Goal: Task Accomplishment & Management: Use online tool/utility

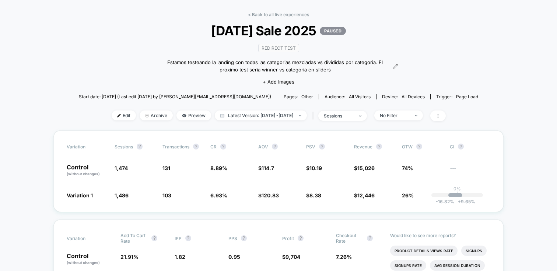
scroll to position [49, 0]
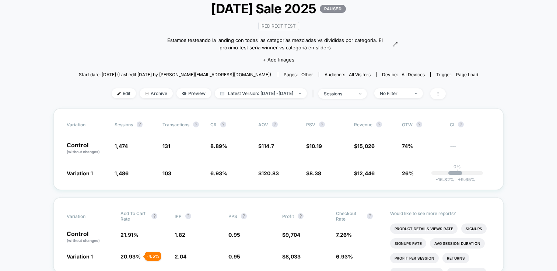
drag, startPoint x: 198, startPoint y: 7, endPoint x: 299, endPoint y: 15, distance: 101.3
click at [299, 15] on span "[DATE] Sale 2025 PAUSED" at bounding box center [278, 8] width 359 height 15
click at [409, 24] on div "< Back to all live experiences [DATE] Sale 2025 PAUSED Redirect Test Estamos te…" at bounding box center [279, 49] width 400 height 119
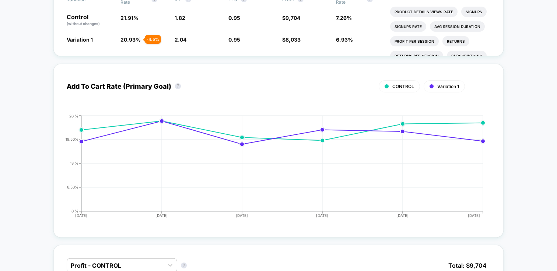
scroll to position [271, 0]
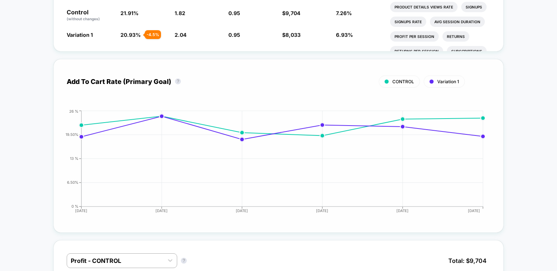
drag, startPoint x: 69, startPoint y: 74, endPoint x: 113, endPoint y: 78, distance: 44.8
click at [107, 78] on div "Add To Cart Rate (Primary Goal) ? CONTROL Variation 1 Hide" at bounding box center [279, 81] width 424 height 18
drag, startPoint x: 119, startPoint y: 80, endPoint x: 90, endPoint y: 77, distance: 29.3
click at [90, 77] on div "CONTROL Variation 1" at bounding box center [266, 82] width 399 height 12
drag, startPoint x: 161, startPoint y: 36, endPoint x: 148, endPoint y: 34, distance: 13.7
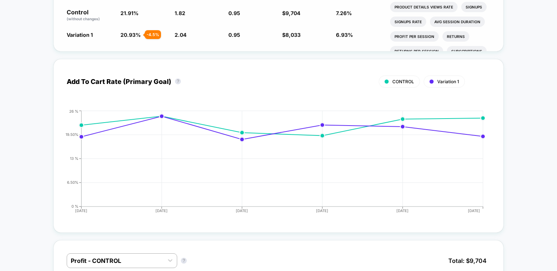
click at [148, 34] on span "20.93 % - 4.5 %" at bounding box center [144, 34] width 46 height 7
drag, startPoint x: 146, startPoint y: 34, endPoint x: 157, endPoint y: 35, distance: 10.4
click at [157, 35] on div "- 4.5 %" at bounding box center [153, 34] width 16 height 9
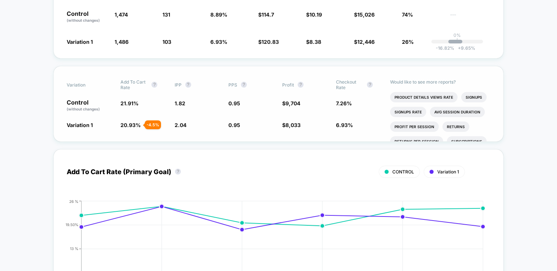
scroll to position [110, 0]
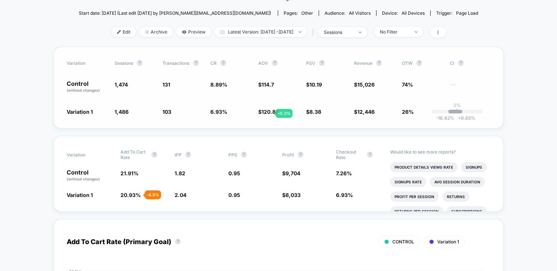
drag, startPoint x: 285, startPoint y: 109, endPoint x: 259, endPoint y: 112, distance: 26.3
click at [259, 112] on span "$ 120.83 + 5.3 %" at bounding box center [278, 111] width 41 height 7
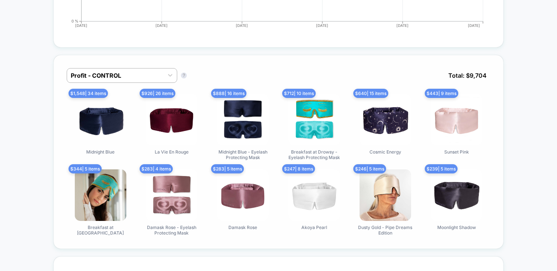
scroll to position [469, 0]
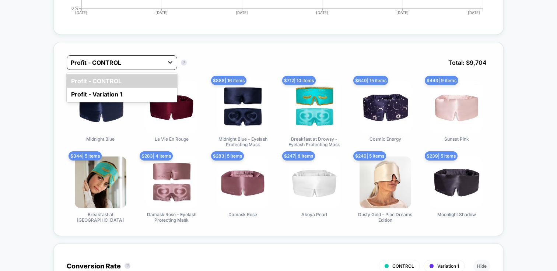
click at [167, 59] on icon at bounding box center [170, 62] width 7 height 7
click at [189, 60] on div "option Profit - CONTROL focused, 1 of 2. 2 results available. Use Up and Down t…" at bounding box center [131, 62] width 129 height 15
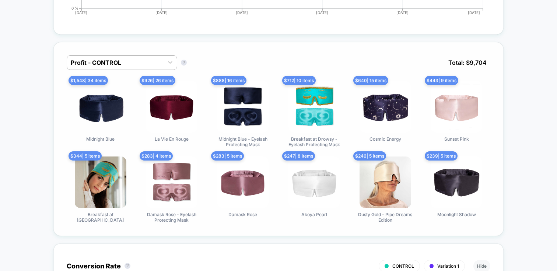
click at [301, 53] on div "Profit - CONTROL Profit - CONTROL ? Total: $ 9,704 $ 1,548 | 34 items Midnight …" at bounding box center [278, 139] width 451 height 194
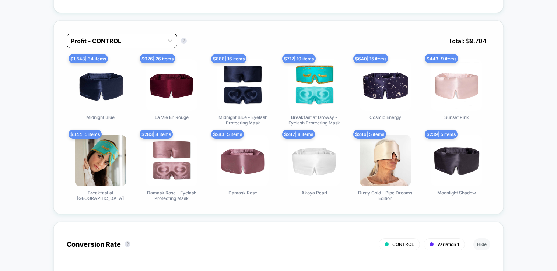
click at [116, 39] on div at bounding box center [115, 40] width 89 height 9
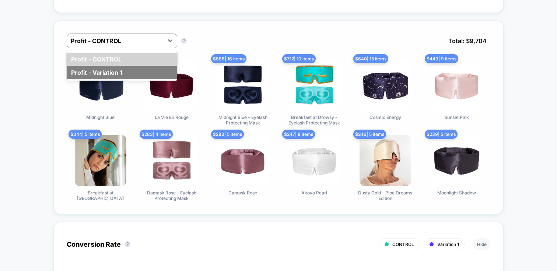
click at [109, 68] on div "Profit - Variation 1" at bounding box center [122, 72] width 111 height 13
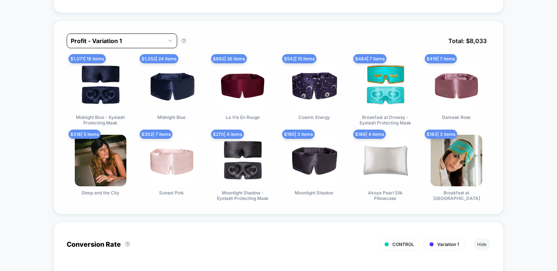
click at [138, 39] on div at bounding box center [115, 40] width 89 height 9
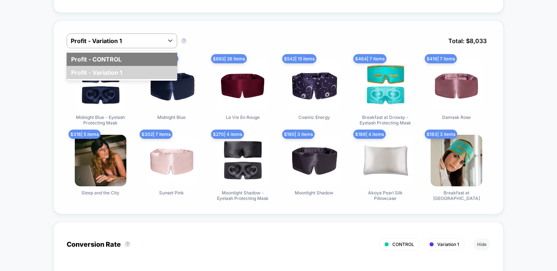
click at [110, 62] on div "Profit - CONTROL" at bounding box center [122, 59] width 111 height 13
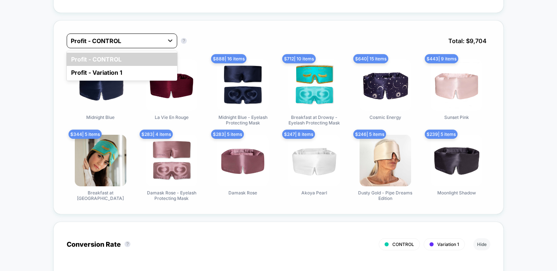
click at [172, 41] on icon at bounding box center [170, 40] width 7 height 7
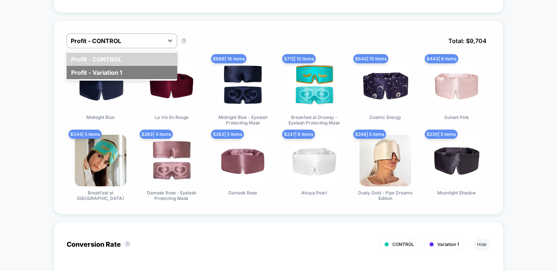
click at [135, 71] on div "Profit - Variation 1" at bounding box center [122, 72] width 111 height 13
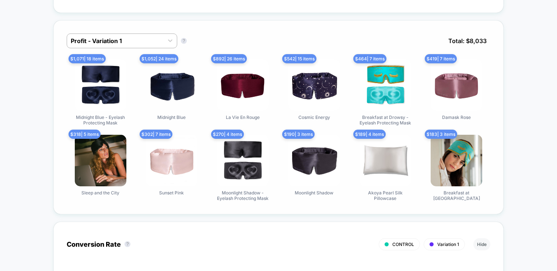
click at [155, 42] on div at bounding box center [115, 40] width 89 height 9
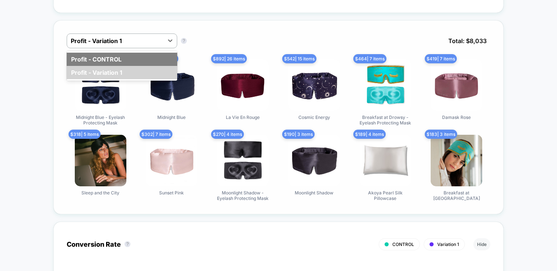
click at [143, 61] on div "Profit - CONTROL" at bounding box center [122, 59] width 111 height 13
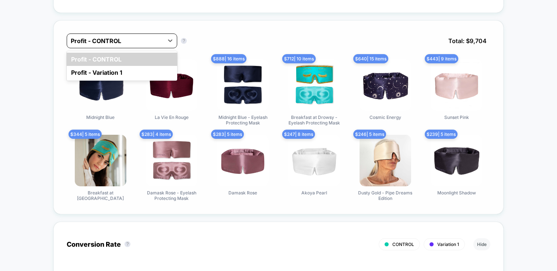
click at [147, 40] on div at bounding box center [115, 40] width 89 height 9
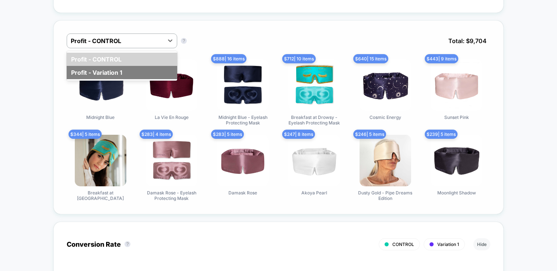
click at [128, 66] on div "Profit - Variation 1" at bounding box center [122, 72] width 111 height 13
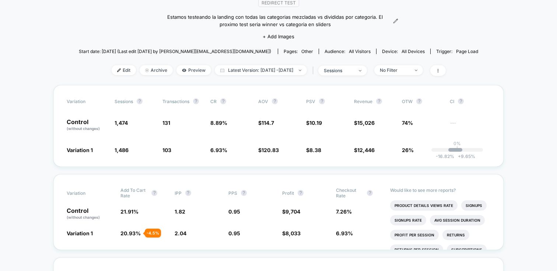
scroll to position [110, 0]
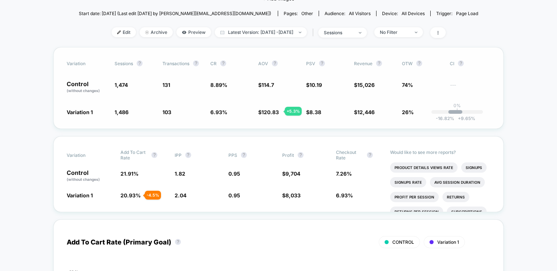
drag, startPoint x: 257, startPoint y: 108, endPoint x: 288, endPoint y: 112, distance: 32.0
click at [288, 112] on div "Variation Sessions ? Transactions ? CR ? AOV ? PSV ? Revenue ? OTW ? CI ? Contr…" at bounding box center [278, 88] width 451 height 82
click at [288, 112] on span "$ 120.83 + 5.3 %" at bounding box center [278, 111] width 41 height 7
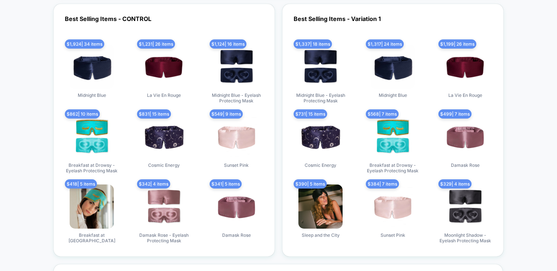
scroll to position [2337, 0]
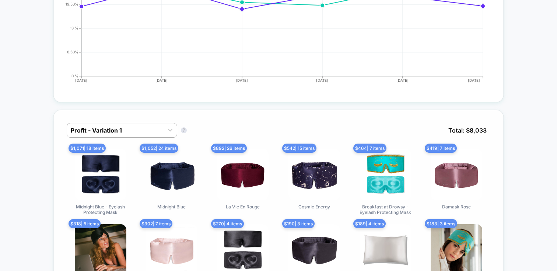
scroll to position [477, 0]
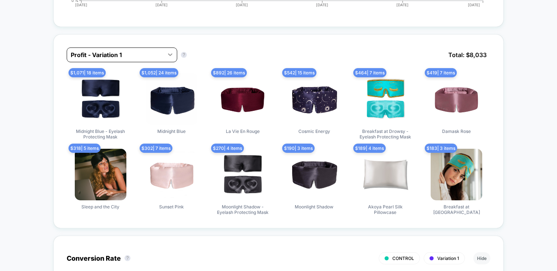
click at [165, 58] on div at bounding box center [170, 54] width 13 height 13
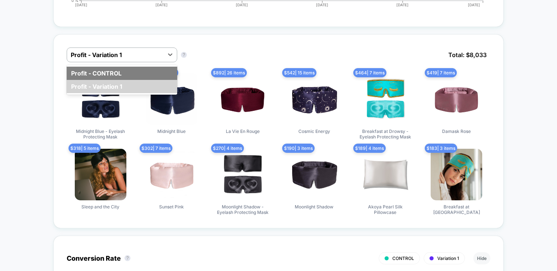
click at [140, 70] on div "Profit - CONTROL" at bounding box center [122, 73] width 111 height 13
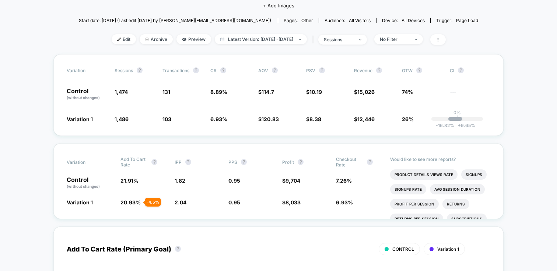
scroll to position [0, 0]
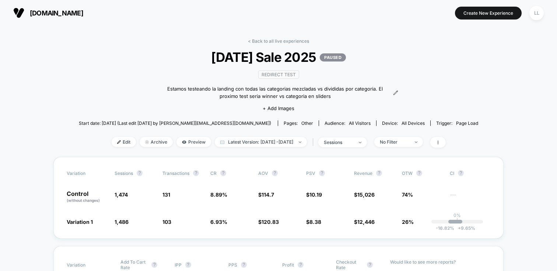
click at [492, 14] on button "Create New Experience" at bounding box center [488, 13] width 67 height 13
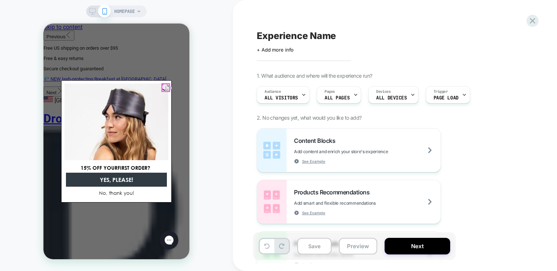
click at [168, 87] on circle "Close dialog" at bounding box center [168, 88] width 7 height 7
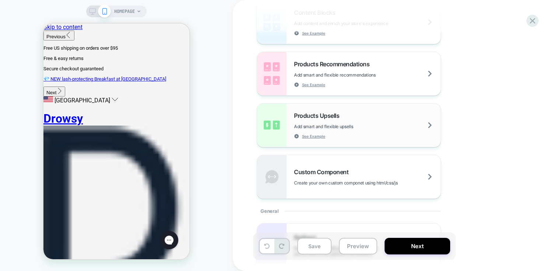
scroll to position [133, 0]
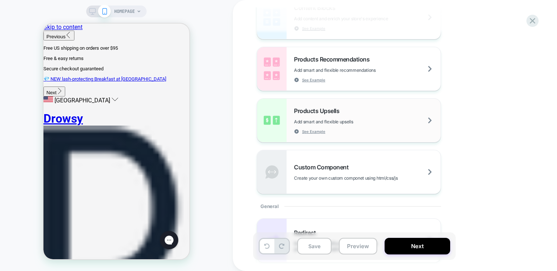
click at [348, 121] on span "Add smart and flexible upsells" at bounding box center [342, 122] width 96 height 6
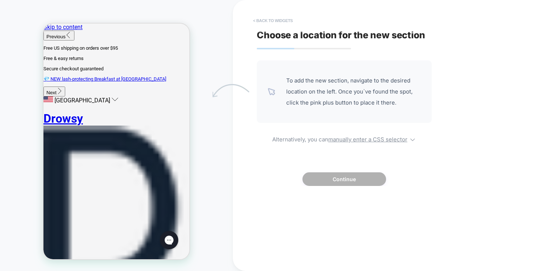
click at [260, 21] on button "< Back to widgets" at bounding box center [273, 21] width 47 height 12
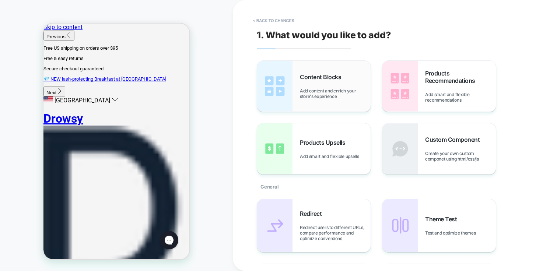
click at [306, 97] on span "Add content and enrich your store's experience" at bounding box center [335, 93] width 71 height 11
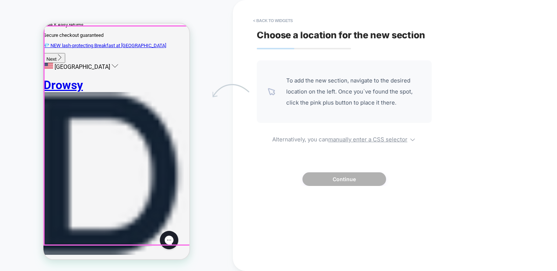
scroll to position [152, 0]
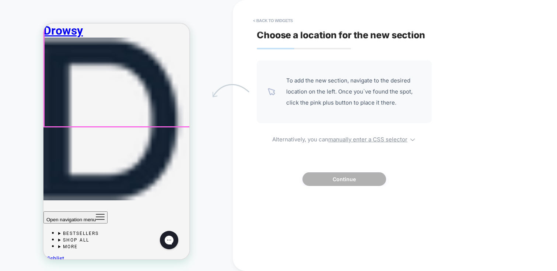
click at [325, 105] on span "To add the new section, navigate to the desired location on the left. Once you`…" at bounding box center [353, 91] width 135 height 33
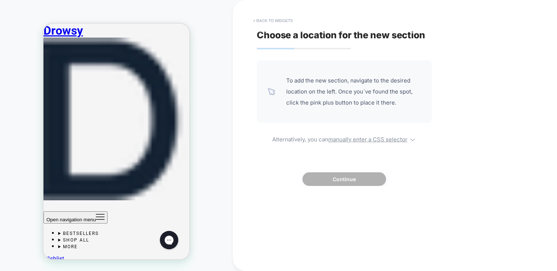
click at [262, 17] on button "< Back to widgets" at bounding box center [273, 21] width 47 height 12
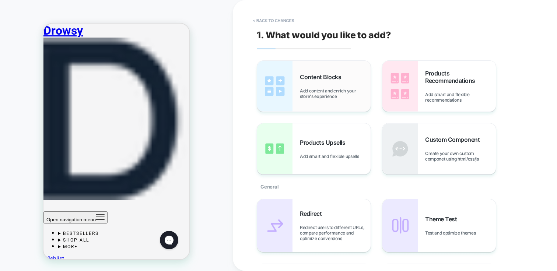
click at [312, 88] on span "Add content and enrich your store's experience" at bounding box center [335, 93] width 71 height 11
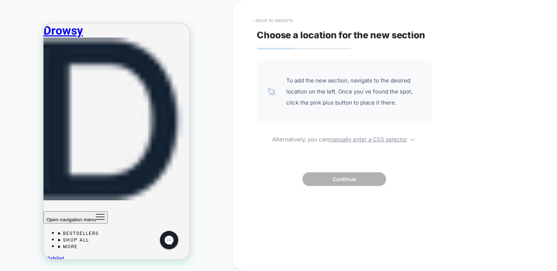
click at [263, 15] on button "< Back to widgets" at bounding box center [273, 21] width 47 height 12
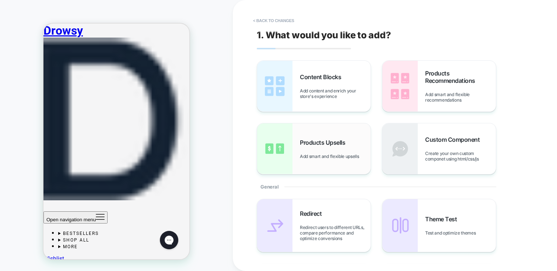
click at [335, 149] on div "Products Upsells Add smart and flexible upsells" at bounding box center [335, 149] width 71 height 20
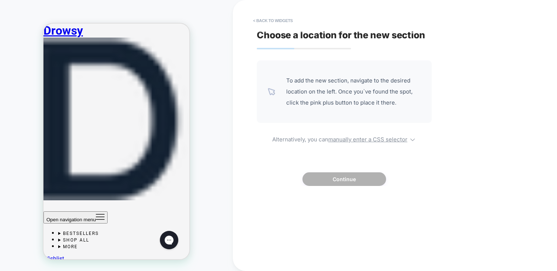
drag, startPoint x: 341, startPoint y: 80, endPoint x: 403, endPoint y: 93, distance: 62.9
click at [403, 93] on span "To add the new section, navigate to the desired location on the left. Once you`…" at bounding box center [353, 91] width 135 height 33
click at [378, 109] on div "To add the new section, navigate to the desired location on the left. Once you`…" at bounding box center [344, 91] width 175 height 63
click at [263, 22] on button "< Back to widgets" at bounding box center [273, 21] width 47 height 12
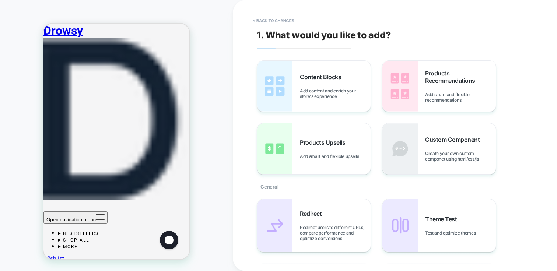
click at [307, 93] on span "Add content and enrich your store's experience" at bounding box center [335, 93] width 71 height 11
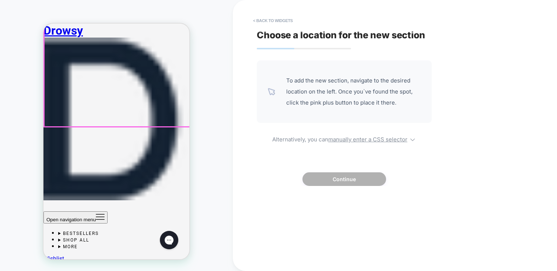
click at [126, 114] on div at bounding box center [117, 17] width 146 height 219
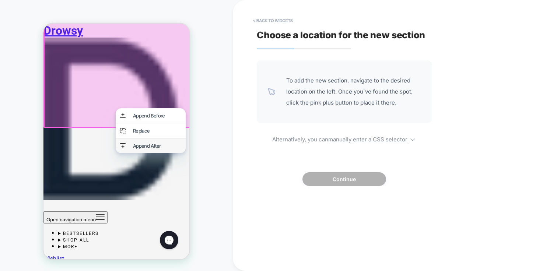
click at [161, 149] on div "Append After" at bounding box center [157, 146] width 48 height 6
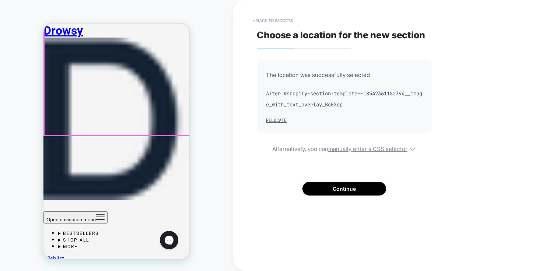
scroll to position [143, 0]
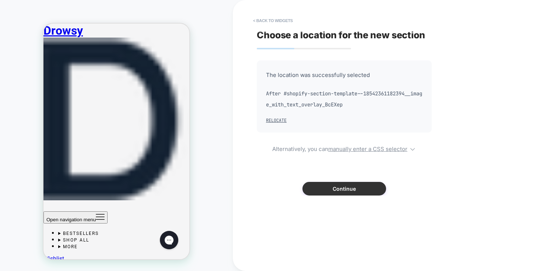
click at [357, 191] on button "Continue" at bounding box center [345, 189] width 84 height 14
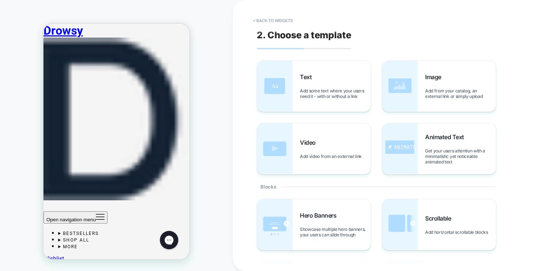
scroll to position [198, 0]
click at [303, 88] on span "Add some text where your users need it - with or without a link" at bounding box center [335, 93] width 71 height 11
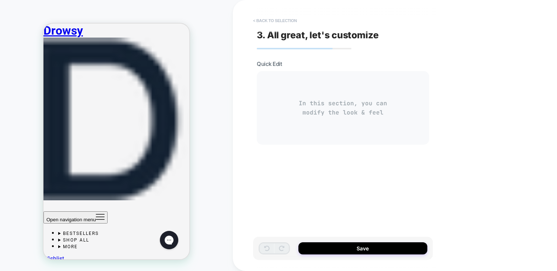
click at [260, 21] on button "< Back to selection" at bounding box center [275, 21] width 51 height 12
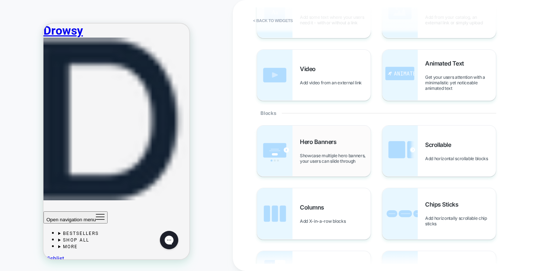
scroll to position [36, 0]
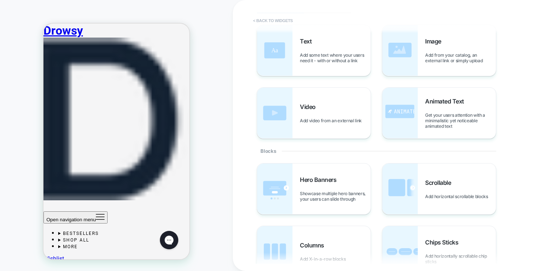
click at [284, 19] on button "< Back to widgets" at bounding box center [273, 21] width 47 height 12
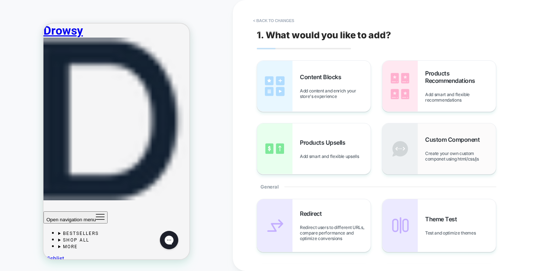
scroll to position [150, 0]
click at [332, 88] on span "Add content and enrich your store's experience" at bounding box center [335, 93] width 71 height 11
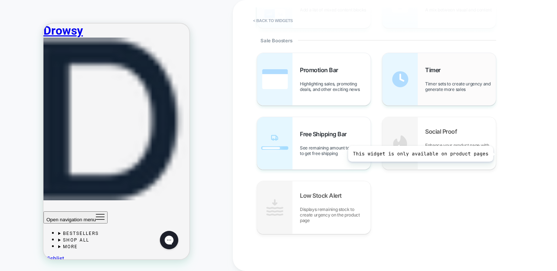
scroll to position [334, 0]
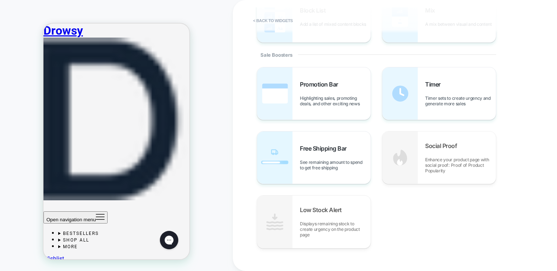
click at [413, 212] on div "Promotion Bar Highlighting sales, promoting deals, and other exciting news Time…" at bounding box center [391, 158] width 269 height 182
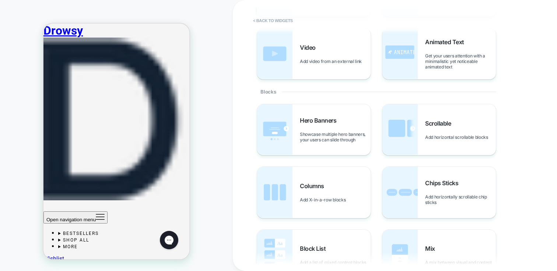
scroll to position [0, 0]
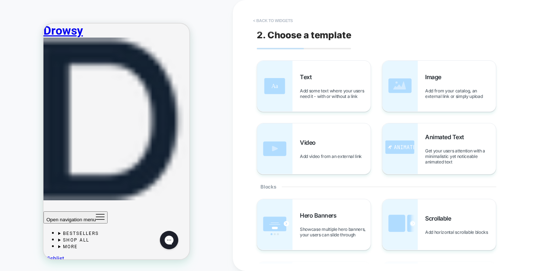
click at [262, 19] on button "< Back to widgets" at bounding box center [273, 21] width 47 height 12
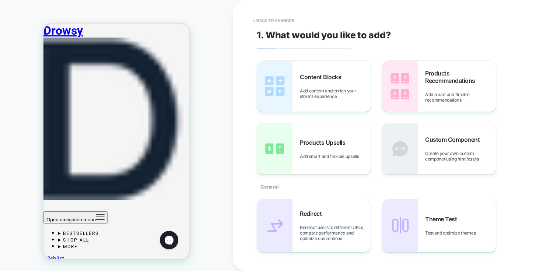
scroll to position [140, 0]
click at [533, 128] on div "1. What would you like to add? Content Blocks Add content and enrich your store…" at bounding box center [395, 135] width 277 height 271
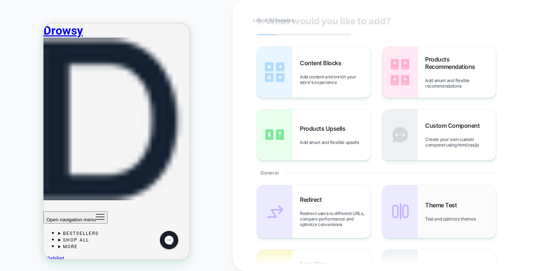
scroll to position [31, 0]
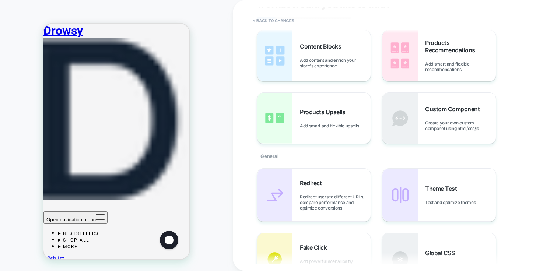
click at [527, 147] on div "1. What would you like to add? Content Blocks Add content and enrich your store…" at bounding box center [391, 135] width 277 height 257
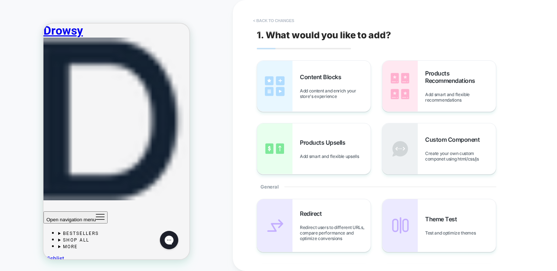
click at [254, 16] on button "< Back to changes" at bounding box center [274, 21] width 49 height 12
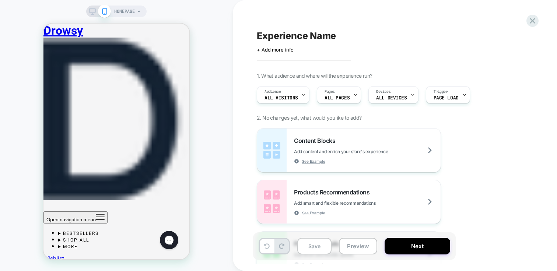
click at [483, 42] on div "Experience Name Click to edit experience details + Add more info" at bounding box center [391, 40] width 269 height 23
click at [537, 21] on icon at bounding box center [533, 21] width 10 height 10
